Goal: Task Accomplishment & Management: Manage account settings

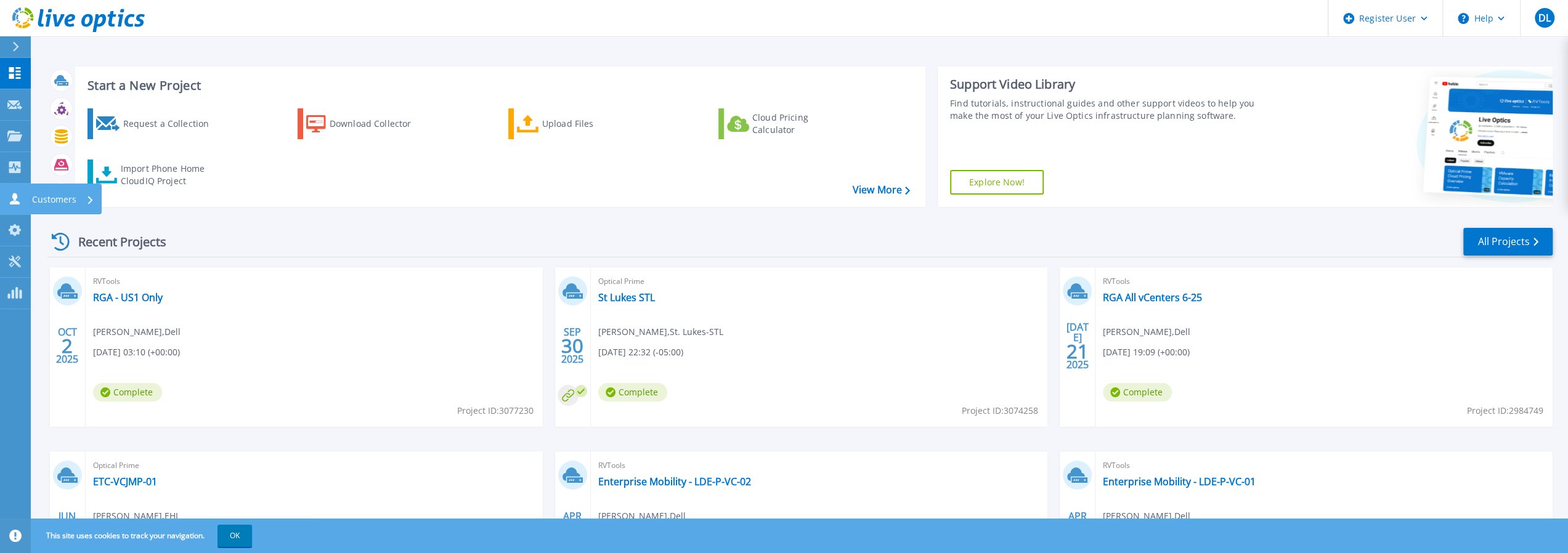
click at [19, 197] on icon at bounding box center [15, 198] width 15 height 12
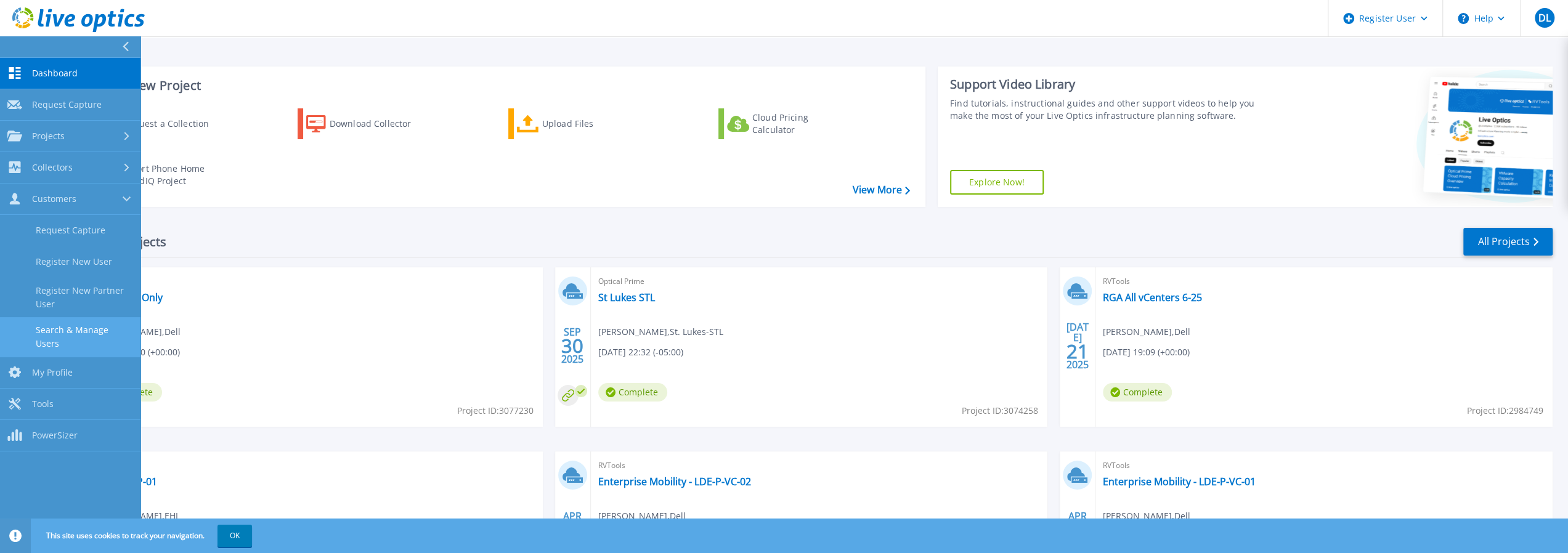
click at [105, 329] on link "Search & Manage Users" at bounding box center [70, 336] width 140 height 40
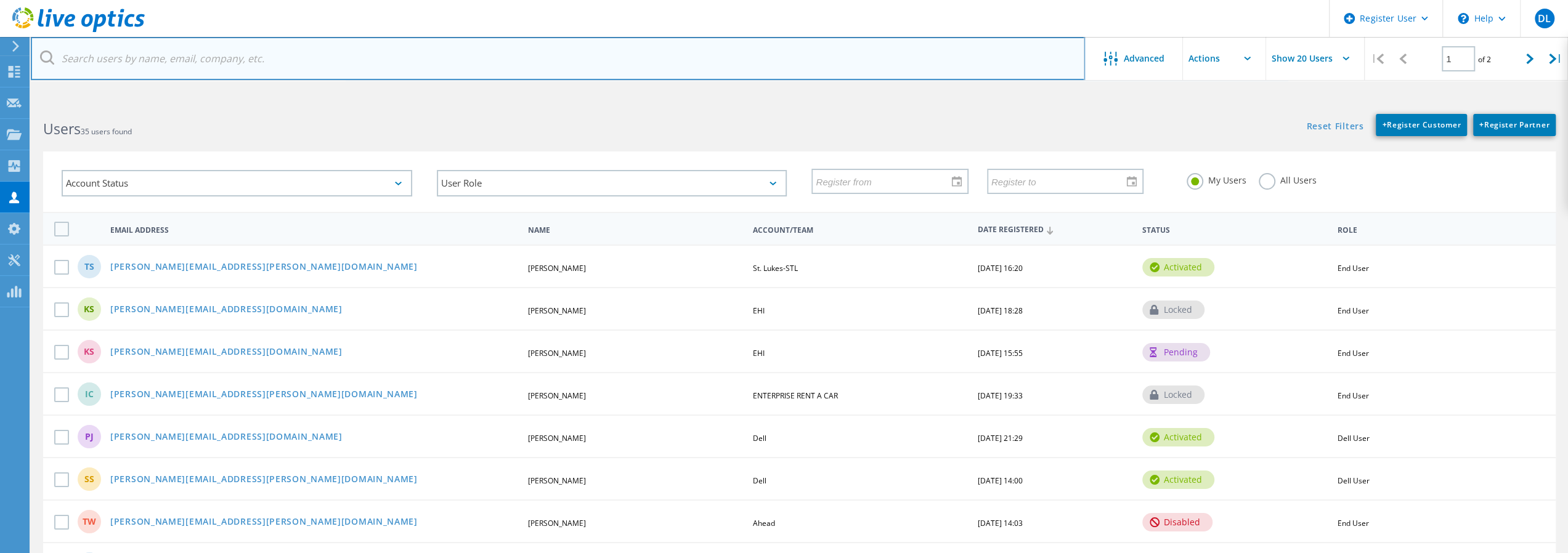
click at [172, 66] on input "text" at bounding box center [557, 58] width 1054 height 43
paste input "[PERSON_NAME][EMAIL_ADDRESS][PERSON_NAME][DOMAIN_NAME]"
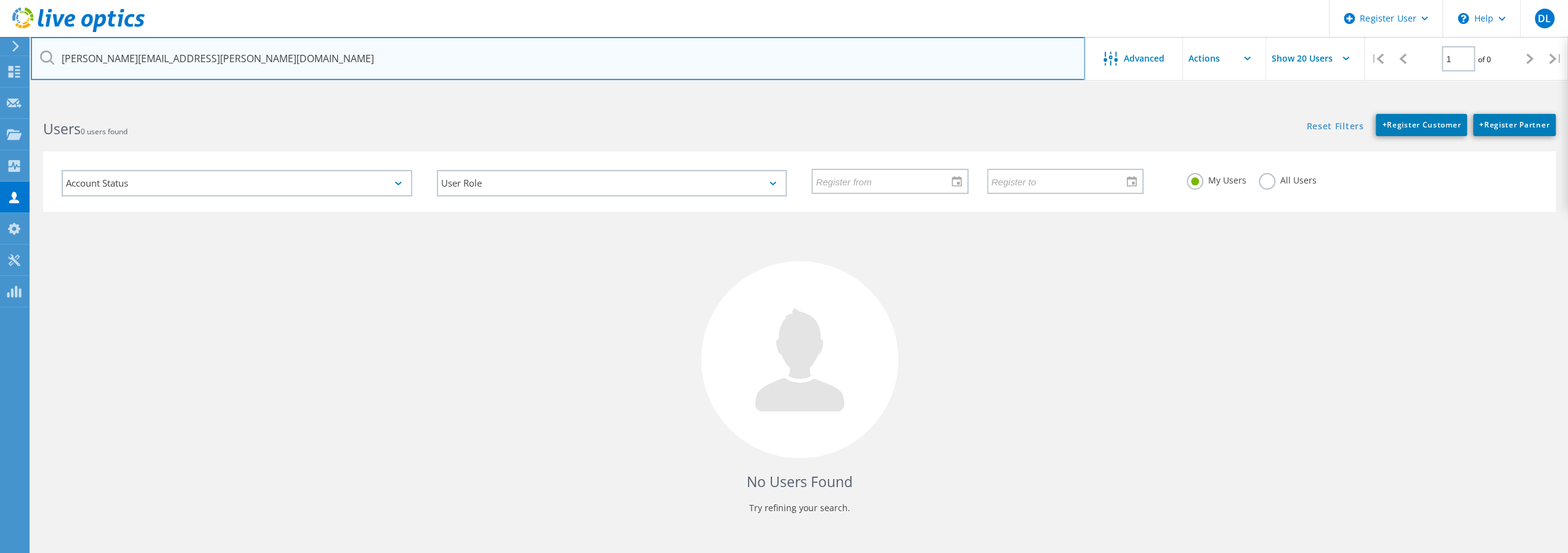
type input "[PERSON_NAME][EMAIL_ADDRESS][PERSON_NAME][DOMAIN_NAME]"
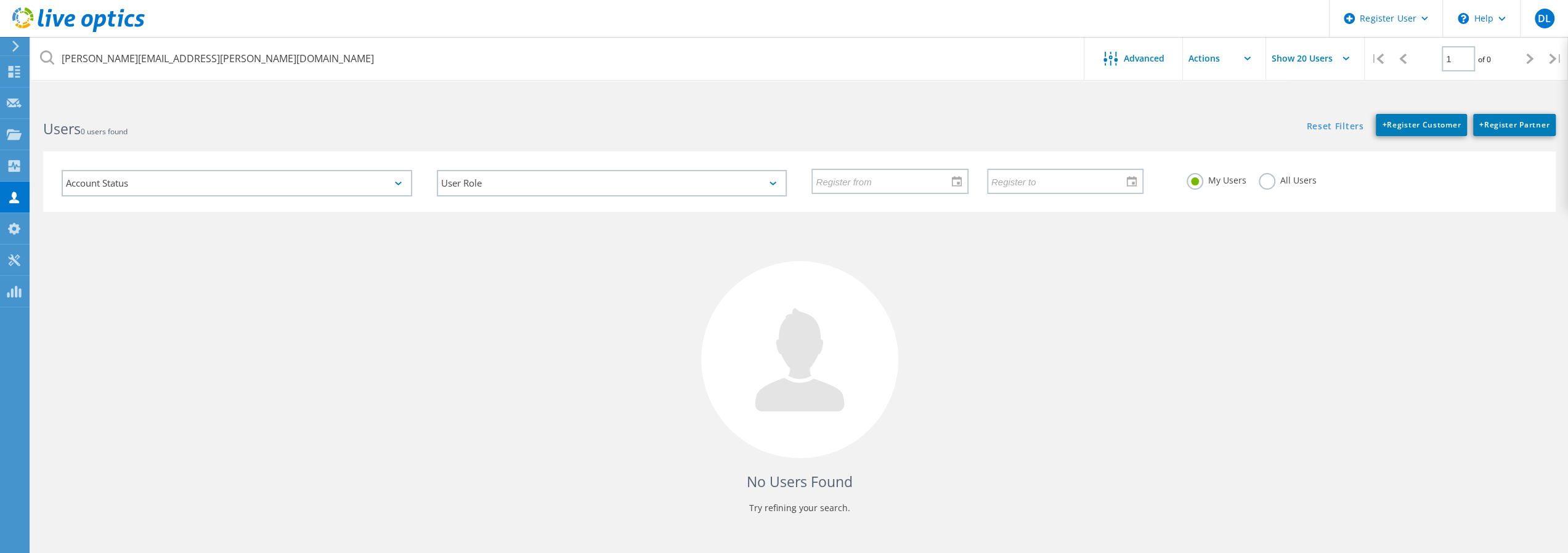
click at [1271, 182] on label "All Users" at bounding box center [1288, 179] width 58 height 12
click at [0, 0] on input "All Users" at bounding box center [0, 0] width 0 height 0
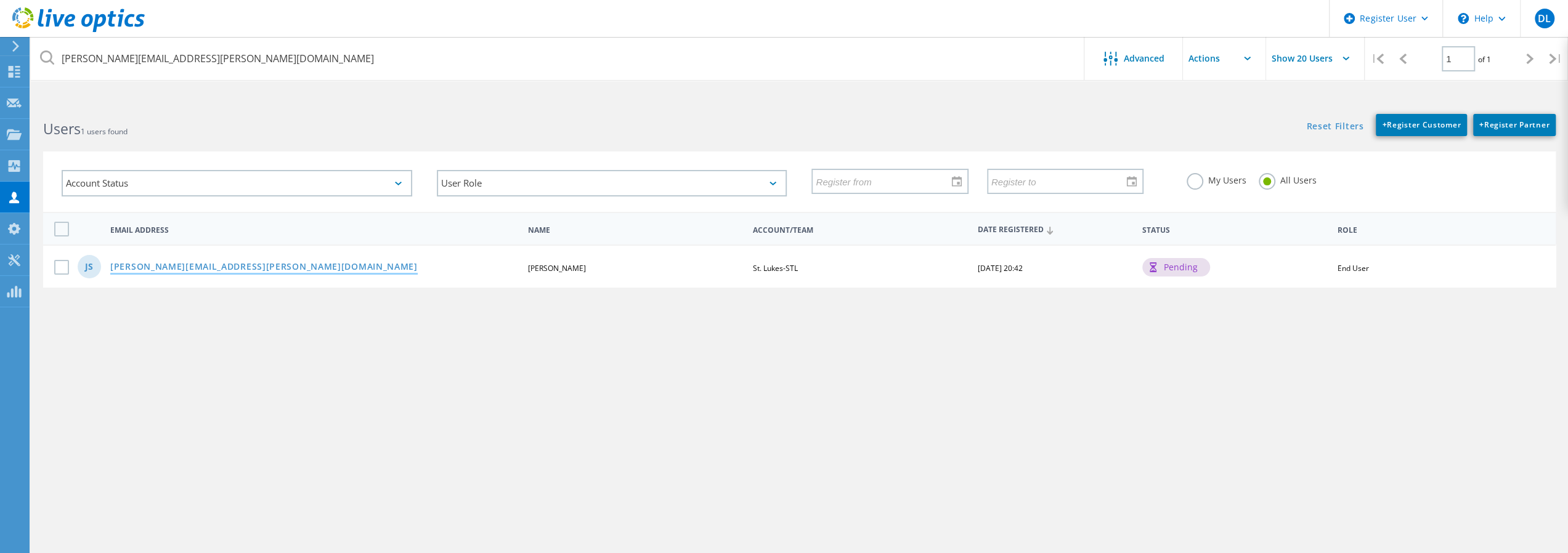
click at [191, 265] on link "Joseph.Stefanko@stlukes-stl.com" at bounding box center [264, 267] width 307 height 10
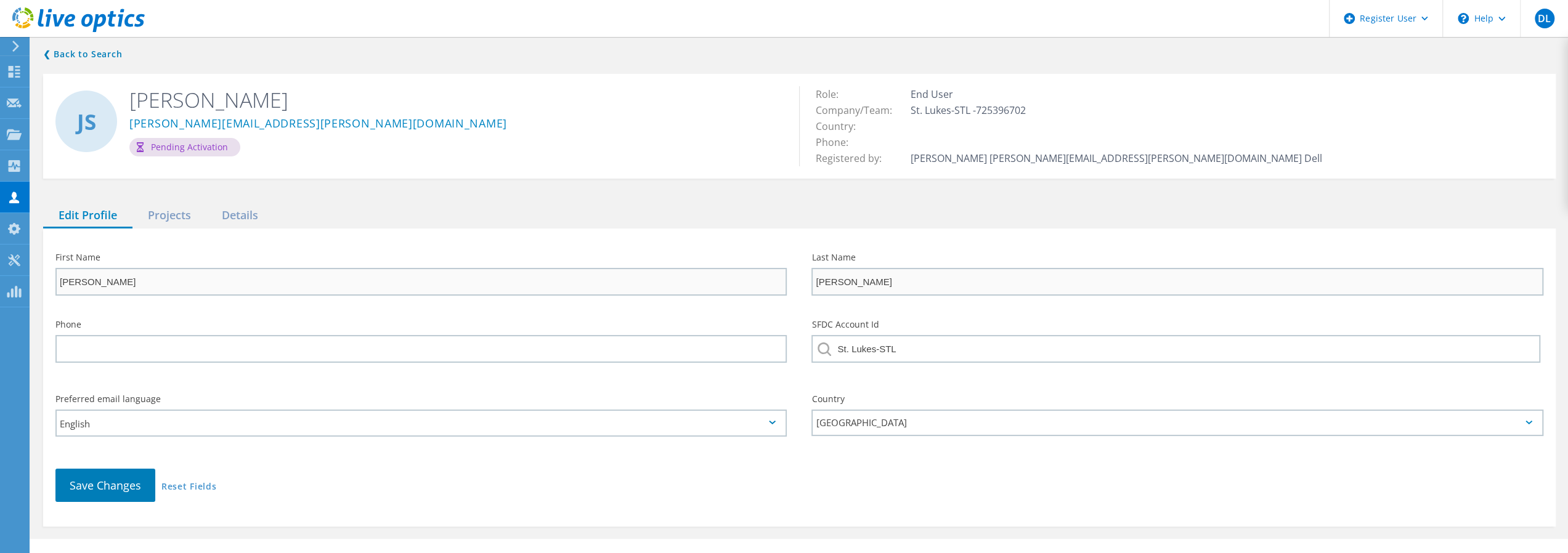
click at [207, 148] on div "Pending Activation" at bounding box center [184, 147] width 111 height 18
click at [179, 210] on div "Projects" at bounding box center [170, 215] width 74 height 25
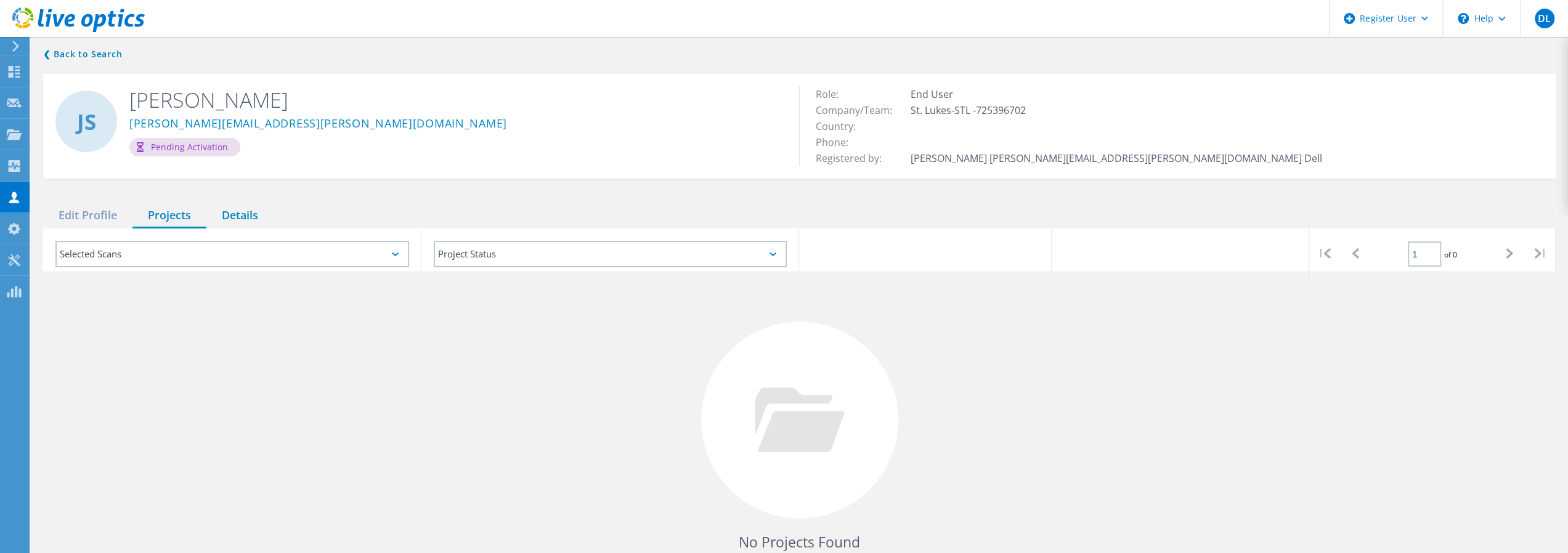
click at [244, 220] on div "Details" at bounding box center [240, 215] width 67 height 25
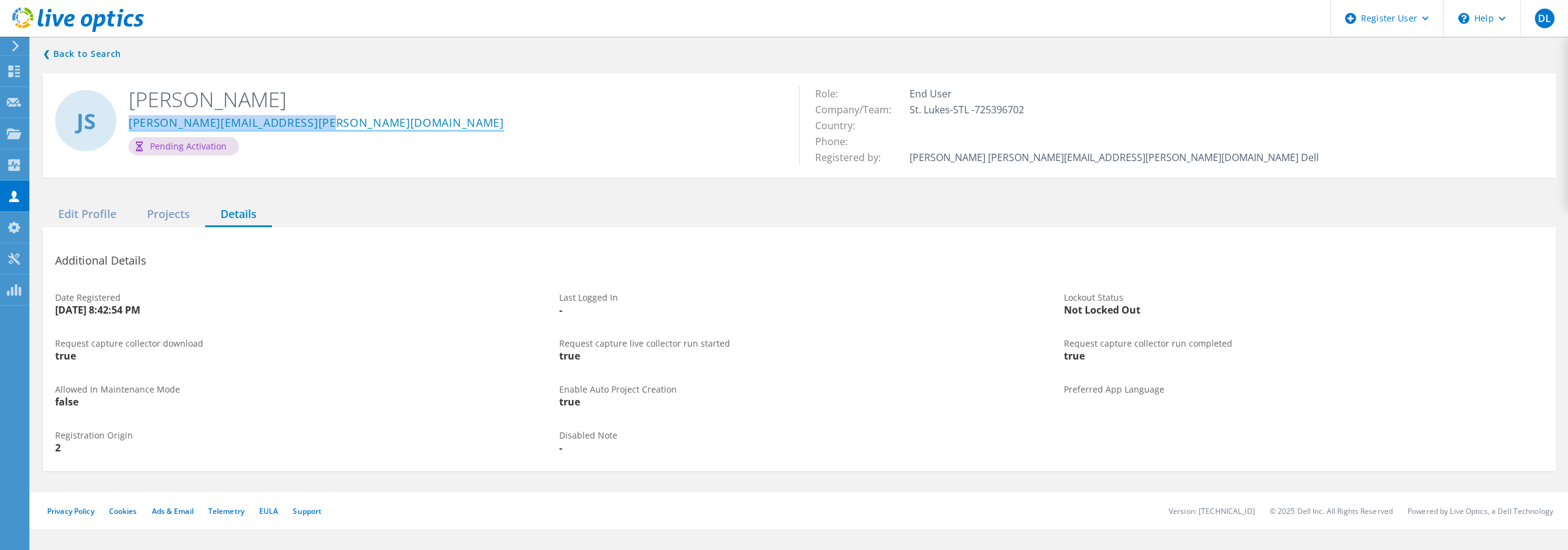
drag, startPoint x: 314, startPoint y: 126, endPoint x: 130, endPoint y: 126, distance: 184.0
click at [130, 126] on div "Joseph.Stefanko@stlukes-stl.com" at bounding box center [455, 125] width 653 height 25
copy link "Joseph.Stefanko@stlukes-stl.com"
click at [718, 125] on div "Joseph.Stefanko@stlukes-stl.com" at bounding box center [455, 125] width 653 height 25
click at [18, 69] on use at bounding box center [14, 71] width 12 height 12
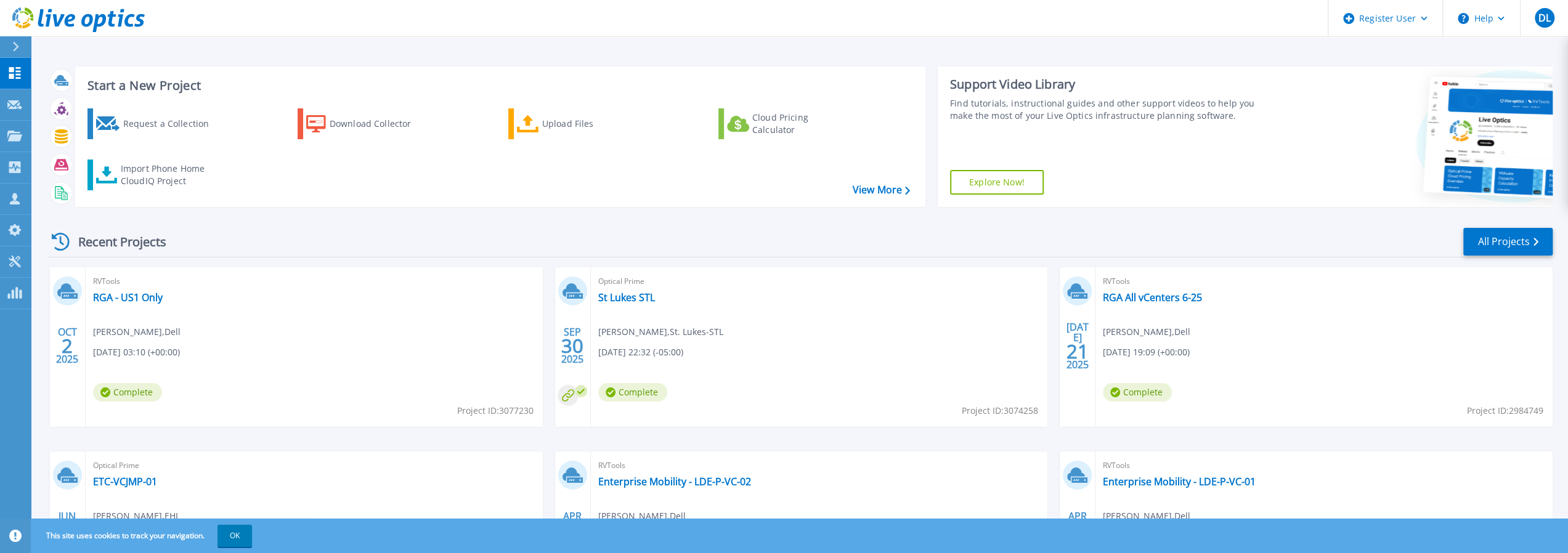
scroll to position [62, 0]
